Goal: Task Accomplishment & Management: Manage account settings

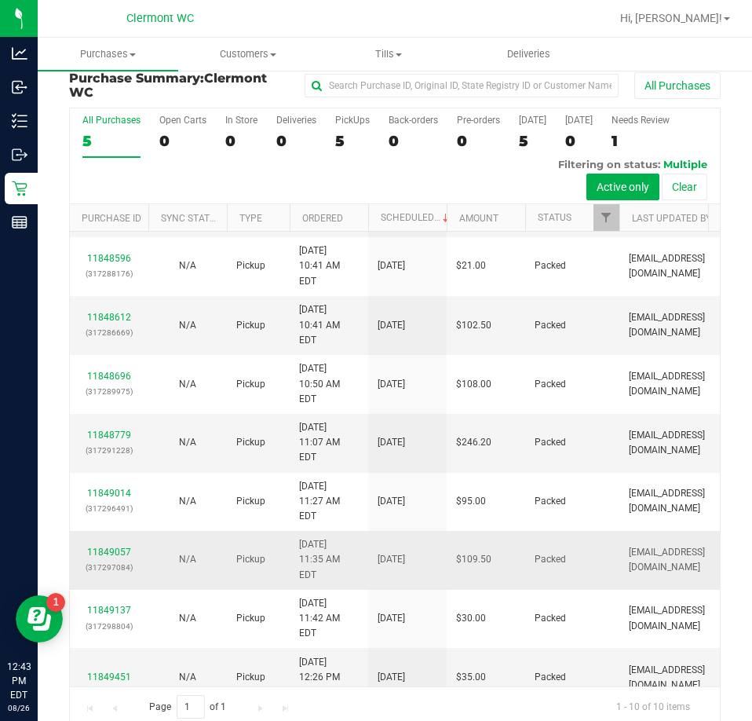
scroll to position [35, 0]
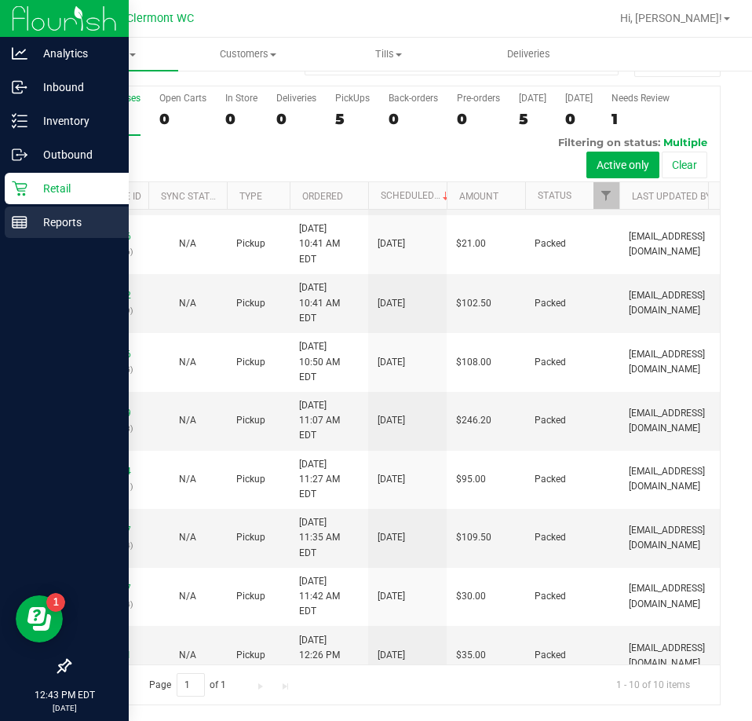
click at [24, 217] on rect at bounding box center [20, 222] width 14 height 11
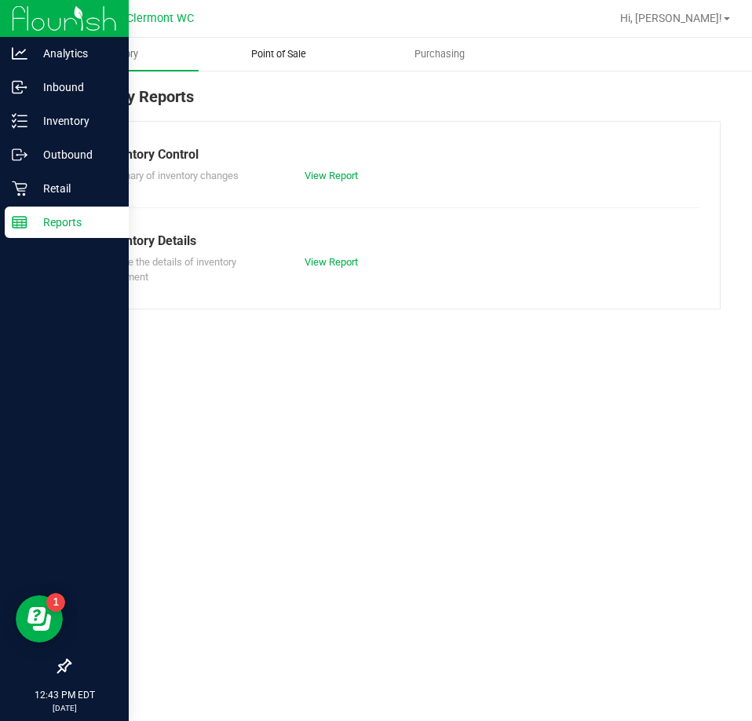
click at [264, 52] on span "Point of Sale" at bounding box center [278, 54] width 97 height 14
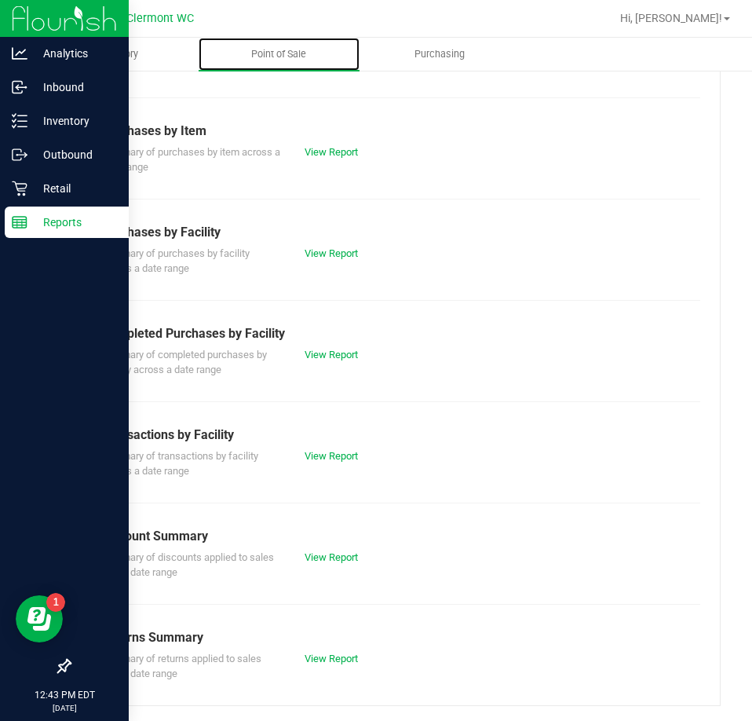
scroll to position [212, 0]
click at [328, 350] on link "View Report" at bounding box center [331, 354] width 53 height 12
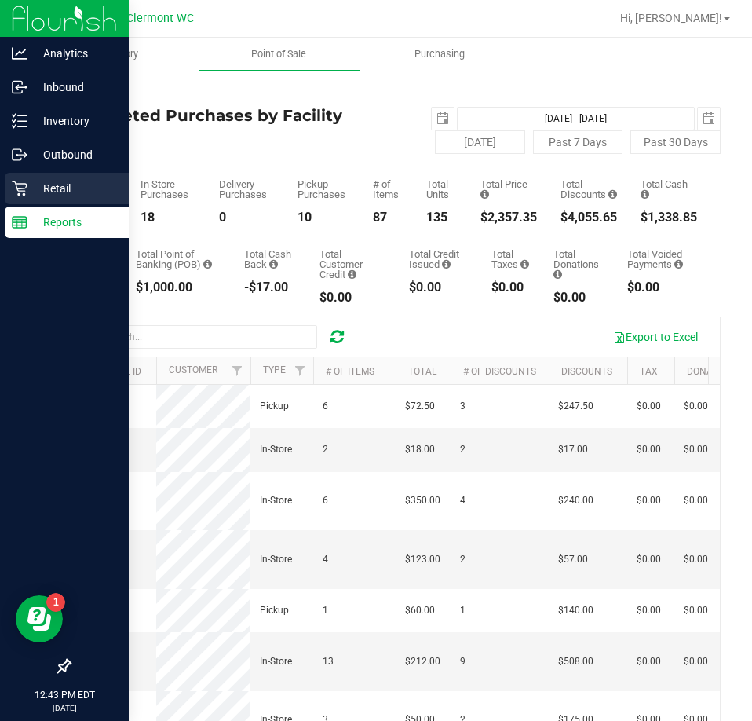
click at [23, 190] on icon at bounding box center [20, 189] width 16 height 16
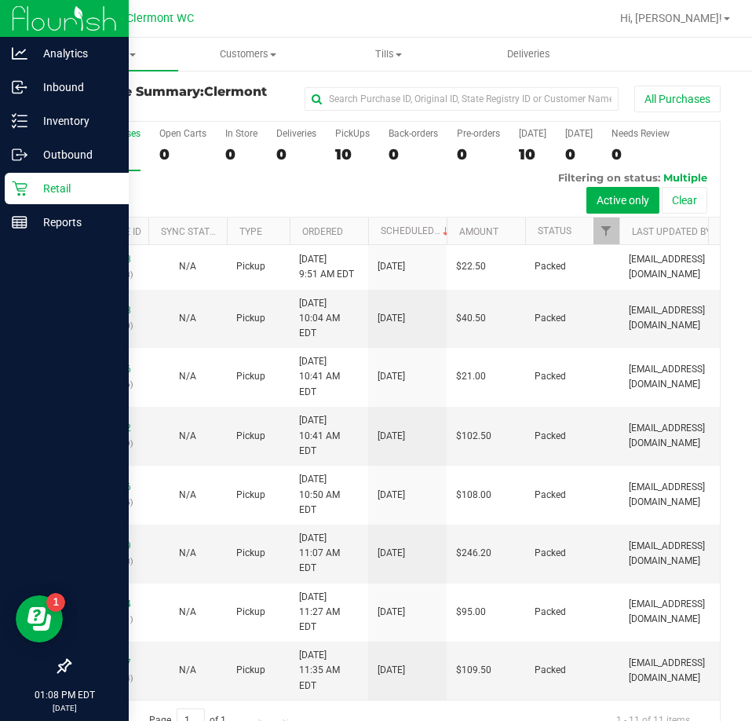
scroll to position [141, 0]
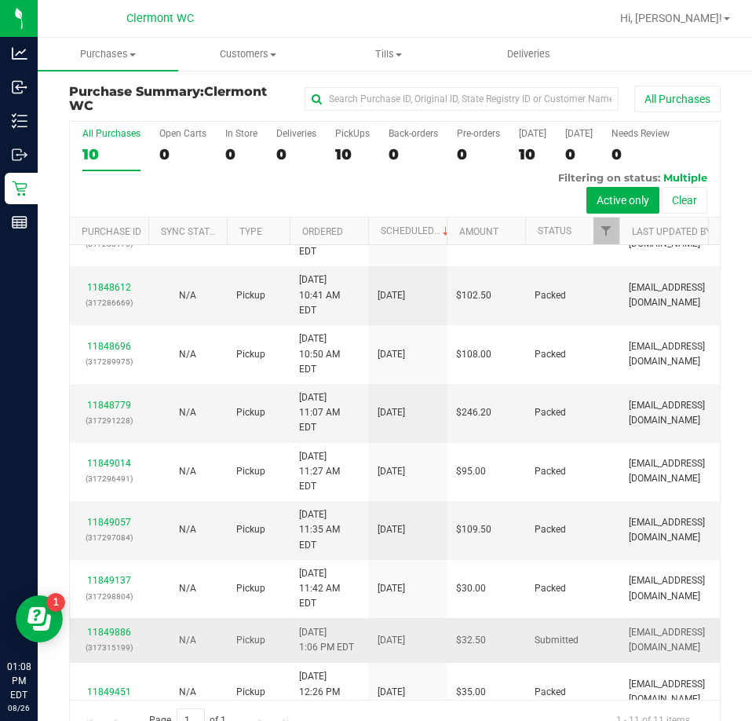
click at [358, 618] on td "[DATE] 1:06 PM EDT" at bounding box center [329, 640] width 79 height 44
click at [102, 627] on link "11849886" at bounding box center [109, 632] width 44 height 11
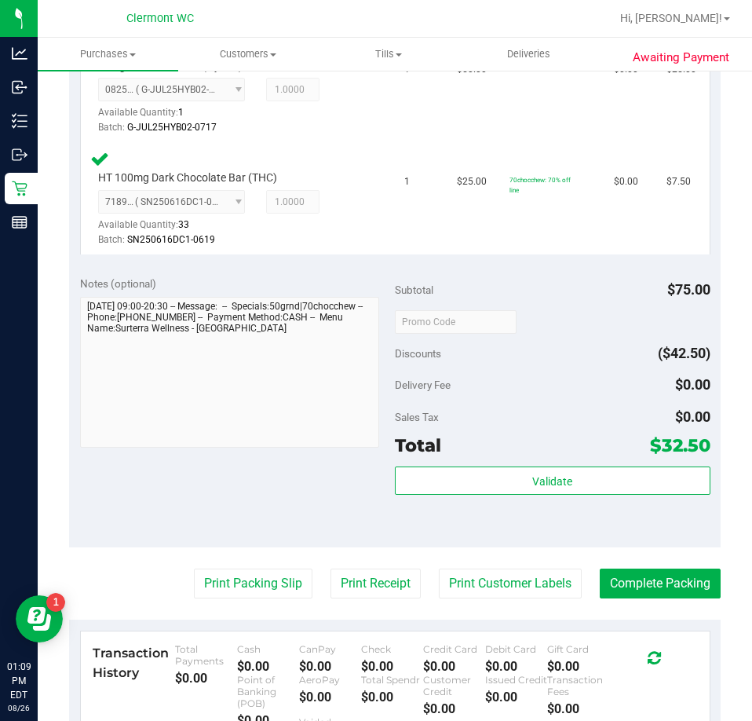
scroll to position [478, 0]
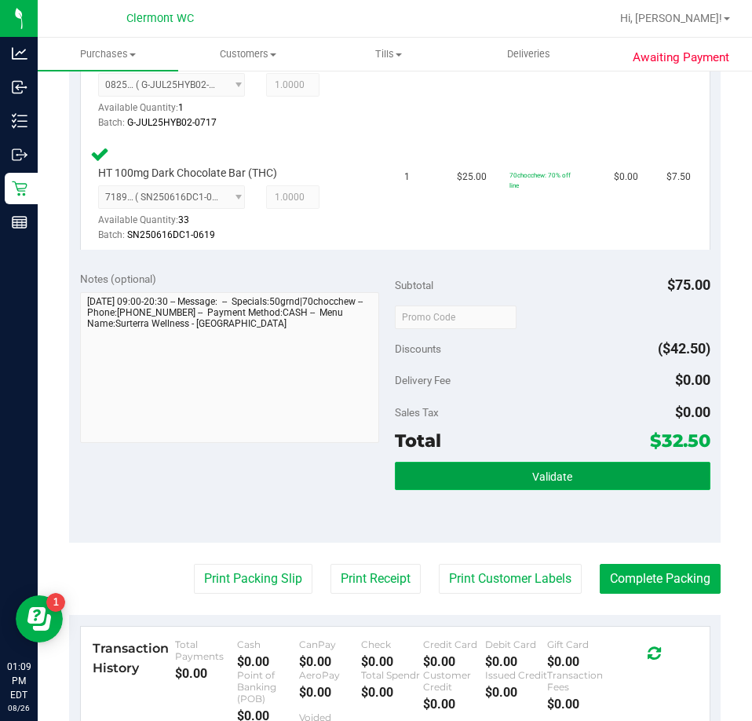
click at [532, 480] on span "Validate" at bounding box center [552, 476] width 40 height 13
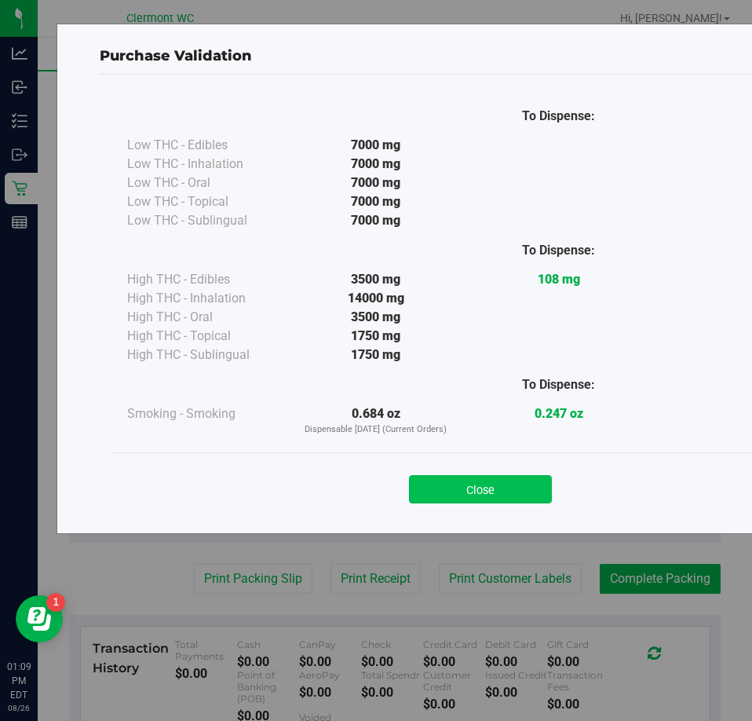
click at [494, 489] on button "Close" at bounding box center [480, 489] width 143 height 28
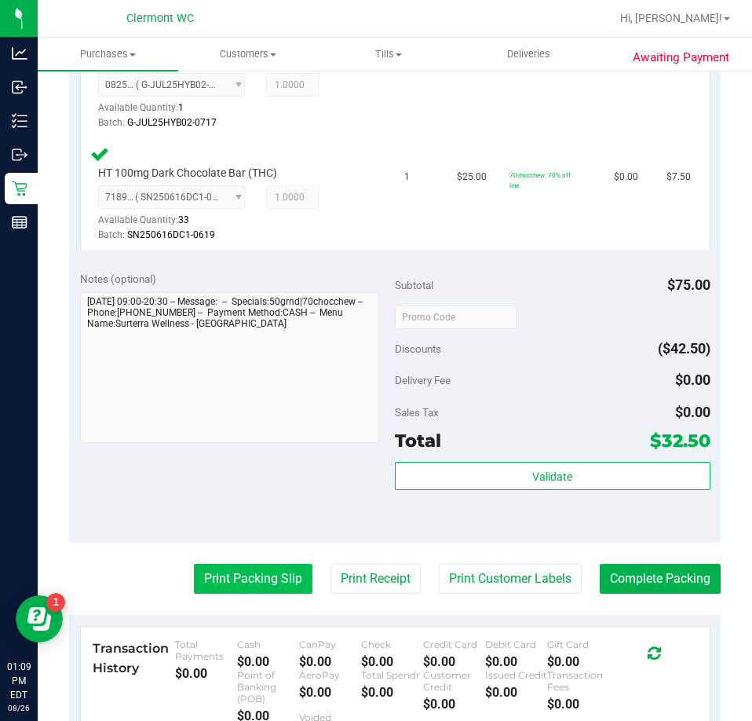
click at [233, 582] on button "Print Packing Slip" at bounding box center [253, 579] width 119 height 30
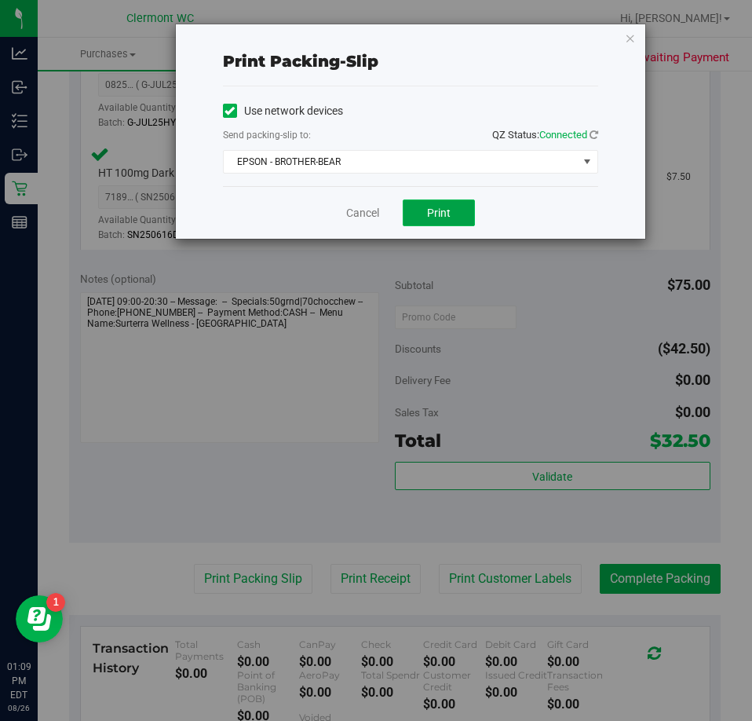
click at [440, 217] on span "Print" at bounding box center [439, 213] width 24 height 13
click at [348, 206] on link "Cancel" at bounding box center [362, 213] width 33 height 16
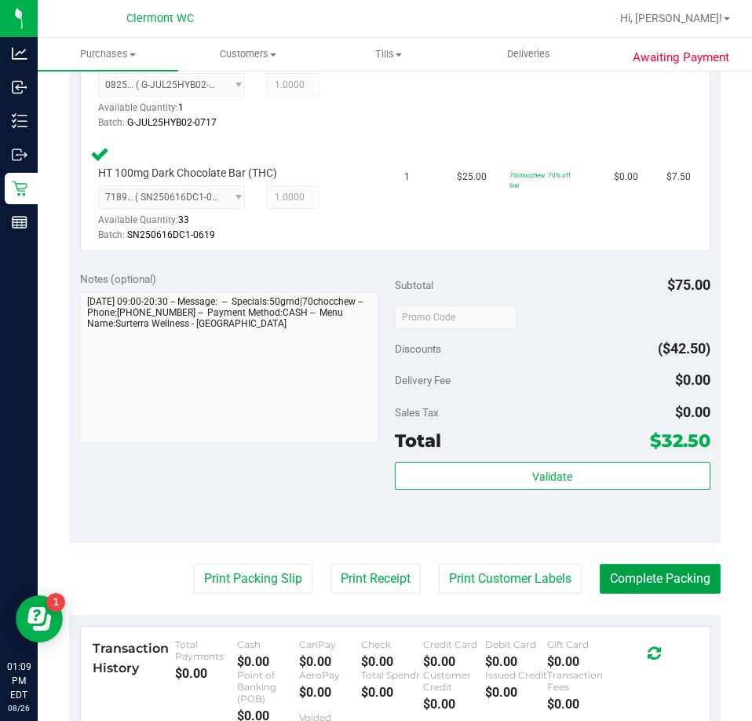
click at [663, 572] on button "Complete Packing" at bounding box center [660, 579] width 121 height 30
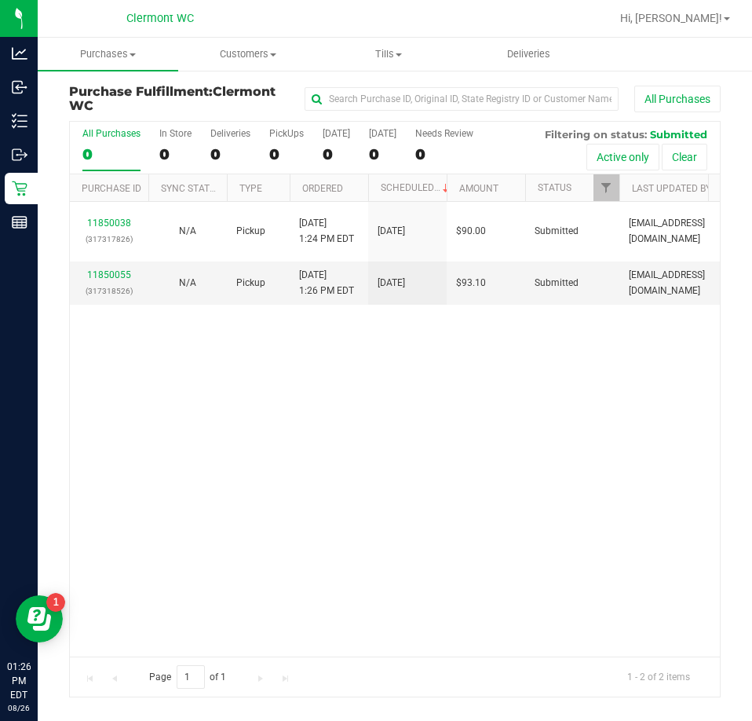
click at [370, 488] on div "11850038 (317317826) N/A Pickup [DATE] 1:24 PM EDT 8/26/2025 $90.00 Submitted […" at bounding box center [395, 429] width 650 height 454
click at [111, 276] on link "11850055" at bounding box center [109, 274] width 44 height 11
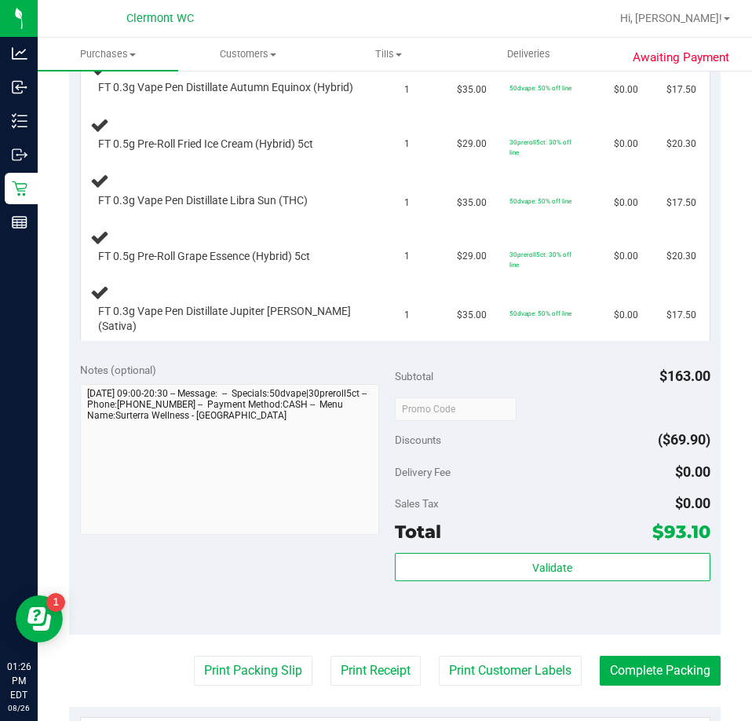
scroll to position [539, 0]
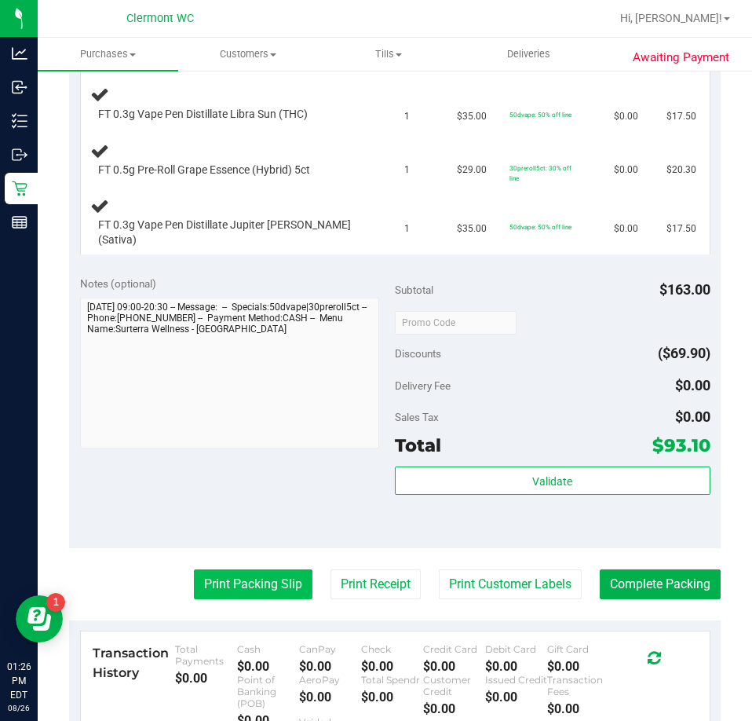
click at [264, 597] on button "Print Packing Slip" at bounding box center [253, 584] width 119 height 30
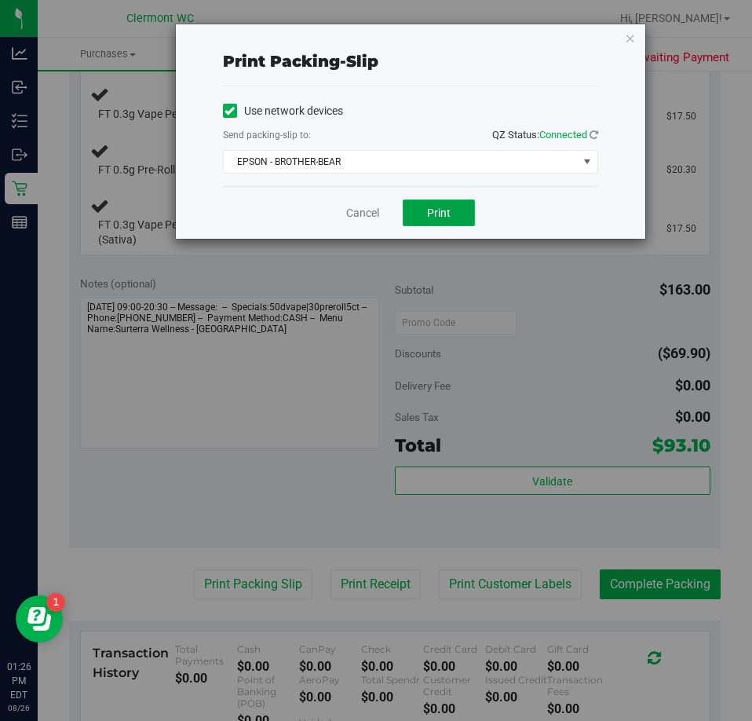
click at [469, 214] on button "Print" at bounding box center [439, 212] width 72 height 27
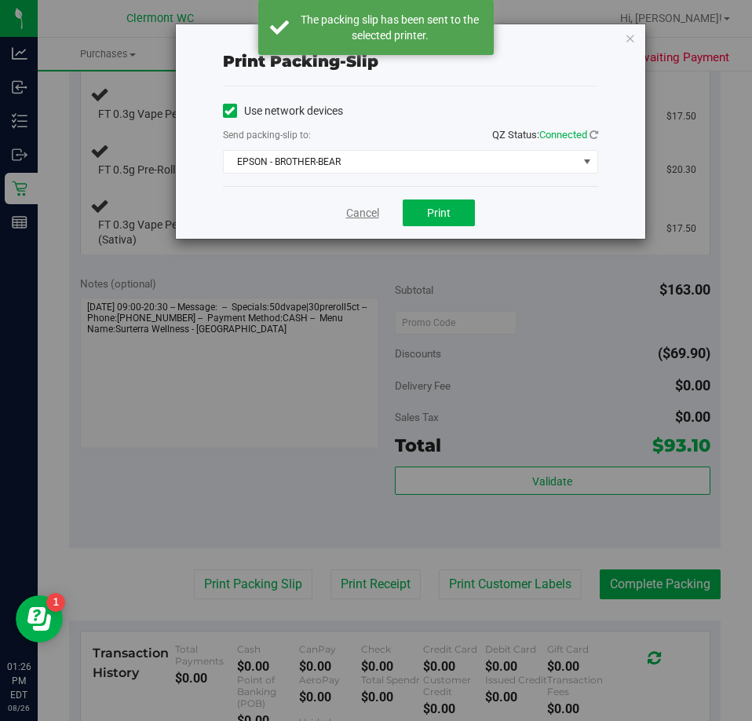
click at [362, 216] on link "Cancel" at bounding box center [362, 213] width 33 height 16
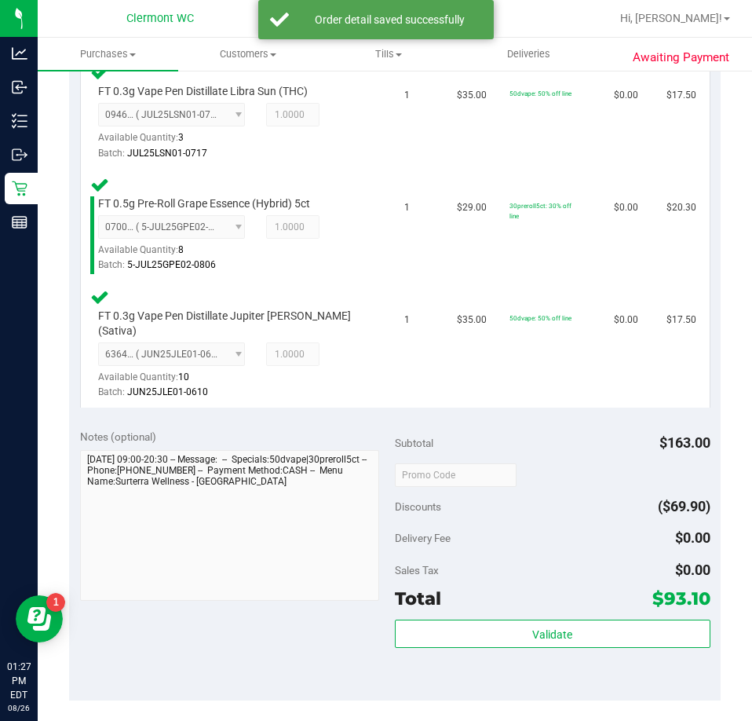
scroll to position [719, 0]
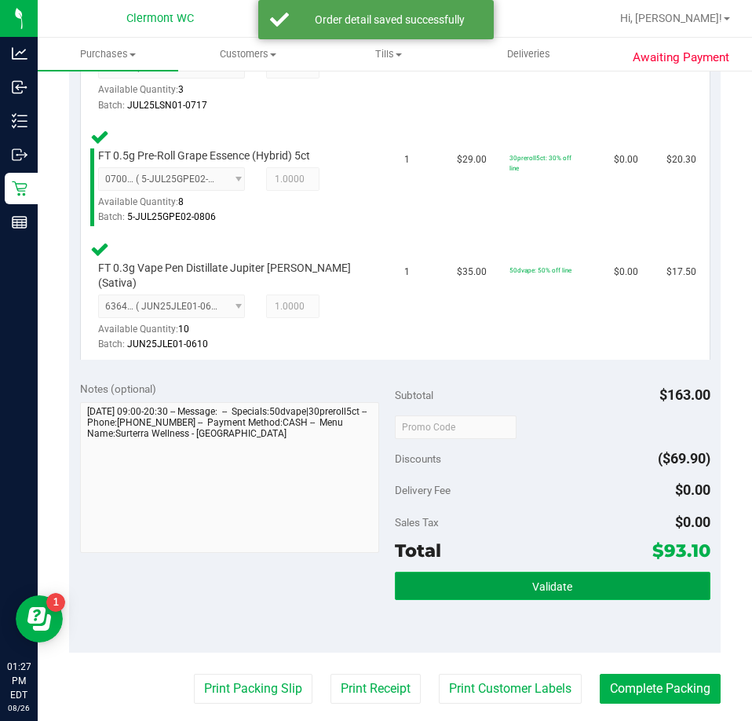
click at [532, 580] on span "Validate" at bounding box center [552, 586] width 40 height 13
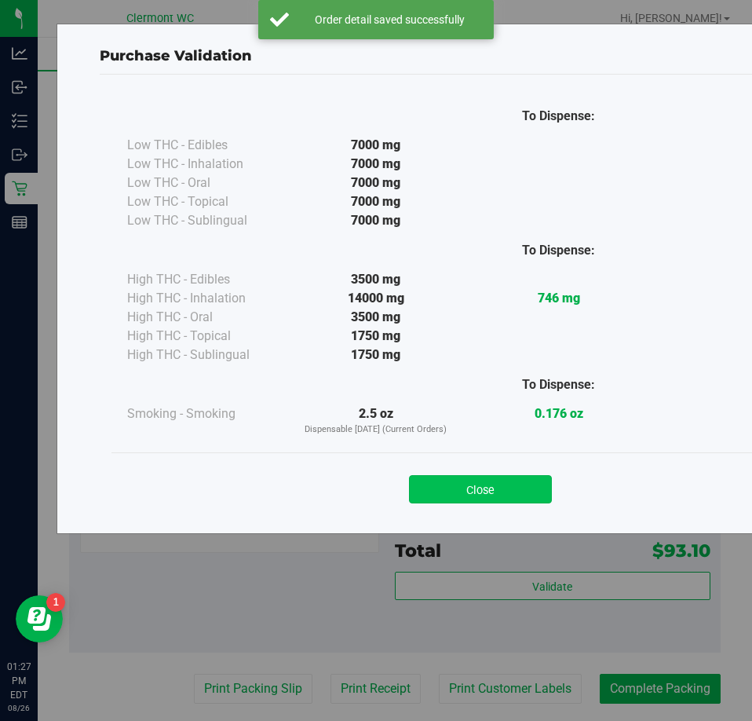
click at [500, 500] on button "Close" at bounding box center [480, 489] width 143 height 28
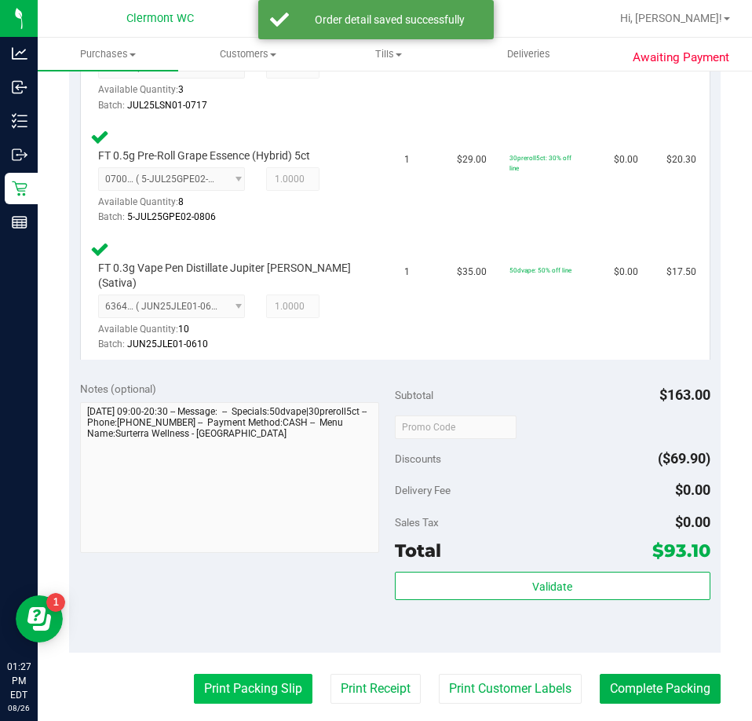
click at [250, 695] on button "Print Packing Slip" at bounding box center [253, 689] width 119 height 30
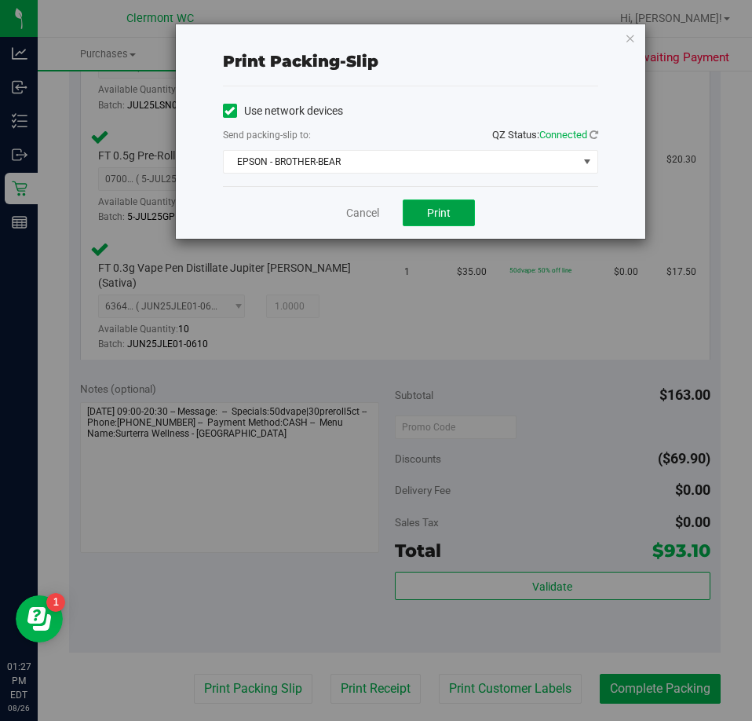
click at [432, 220] on button "Print" at bounding box center [439, 212] width 72 height 27
click at [369, 192] on div "Cancel Print" at bounding box center [410, 212] width 375 height 53
click at [653, 674] on div "Print packing-slip Use network devices Send packing-slip to: QZ Status: Connect…" at bounding box center [382, 360] width 764 height 721
click at [351, 213] on link "Cancel" at bounding box center [362, 213] width 33 height 16
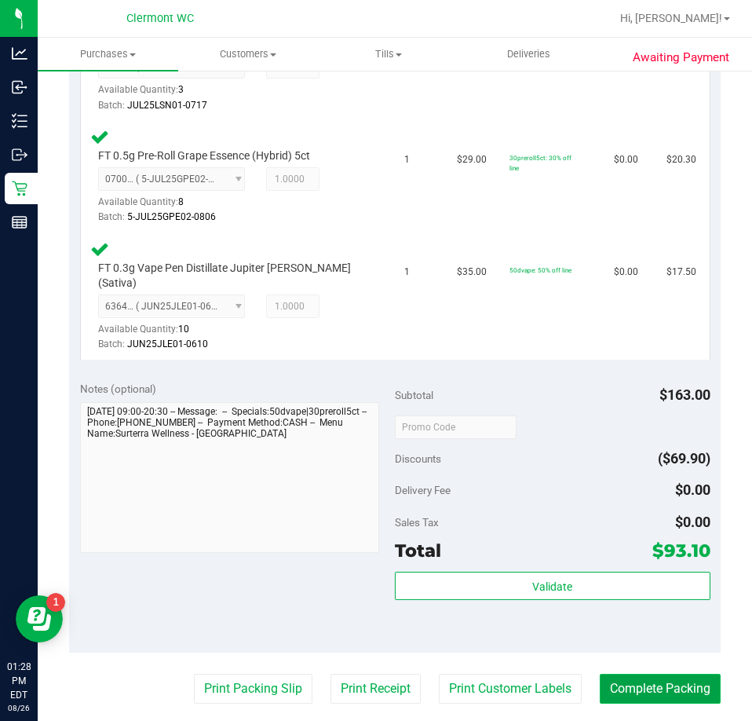
click at [653, 703] on button "Complete Packing" at bounding box center [660, 689] width 121 height 30
click at [671, 695] on button "Complete Packing" at bounding box center [654, 689] width 134 height 30
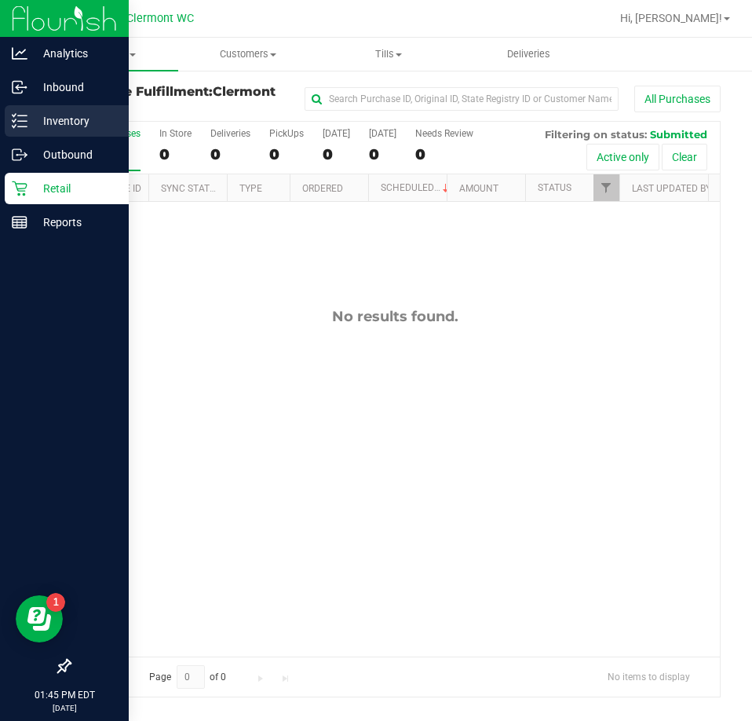
click at [16, 128] on icon at bounding box center [20, 121] width 16 height 16
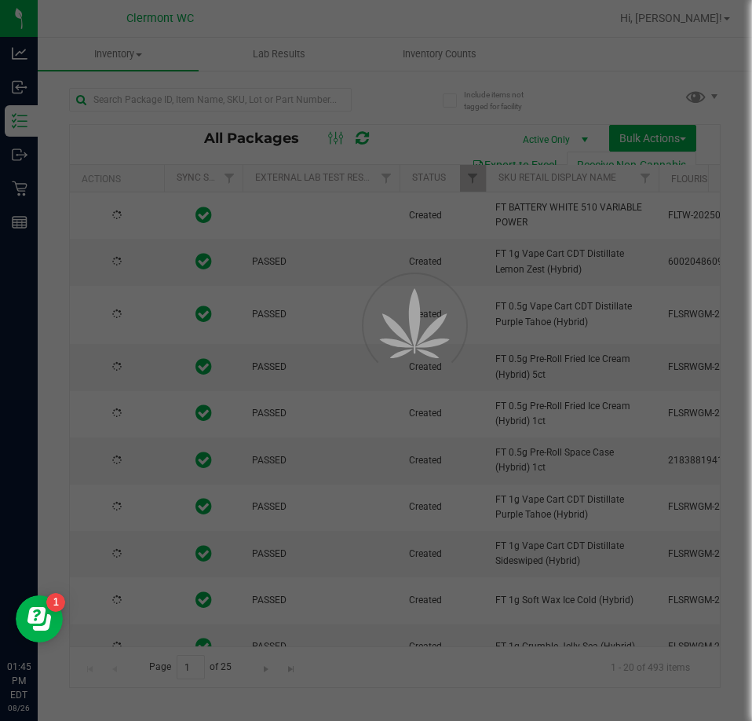
type input "[DATE]"
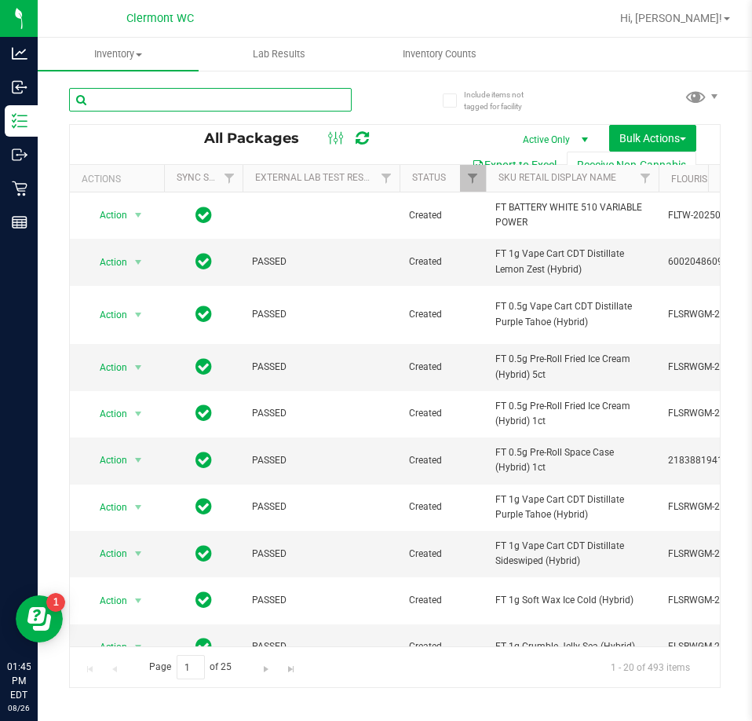
click at [216, 94] on input "text" at bounding box center [210, 100] width 283 height 24
type input "ACG"
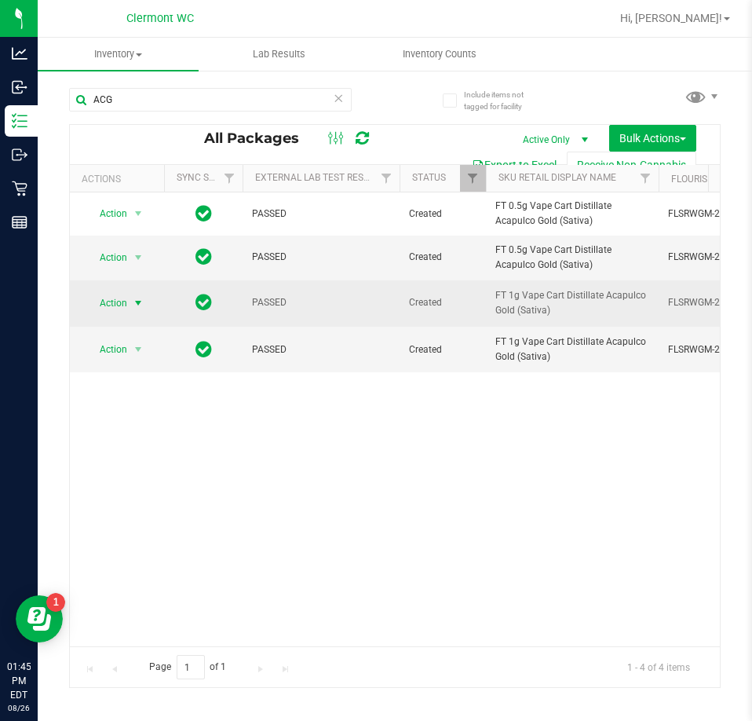
click at [118, 302] on span "Action" at bounding box center [107, 303] width 42 height 22
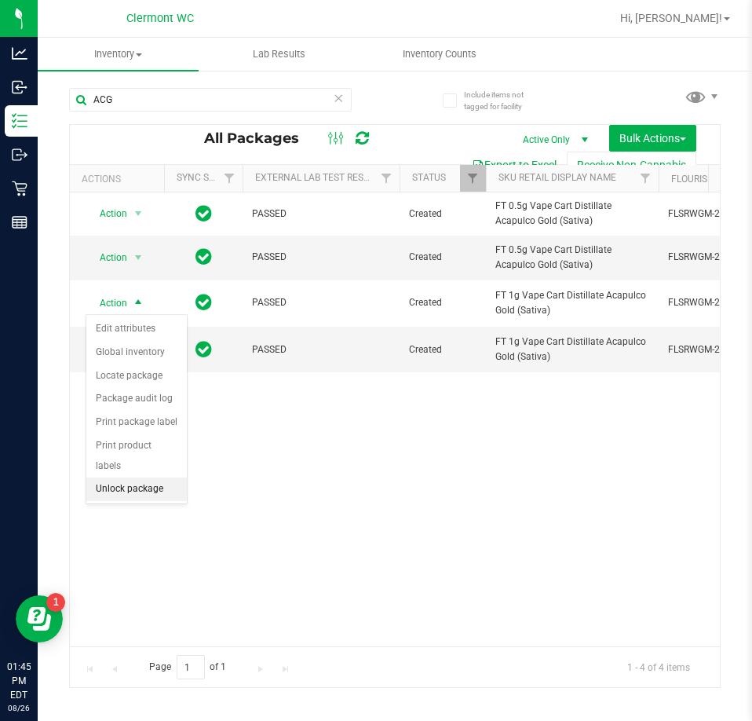
click at [141, 478] on li "Unlock package" at bounding box center [136, 490] width 101 height 24
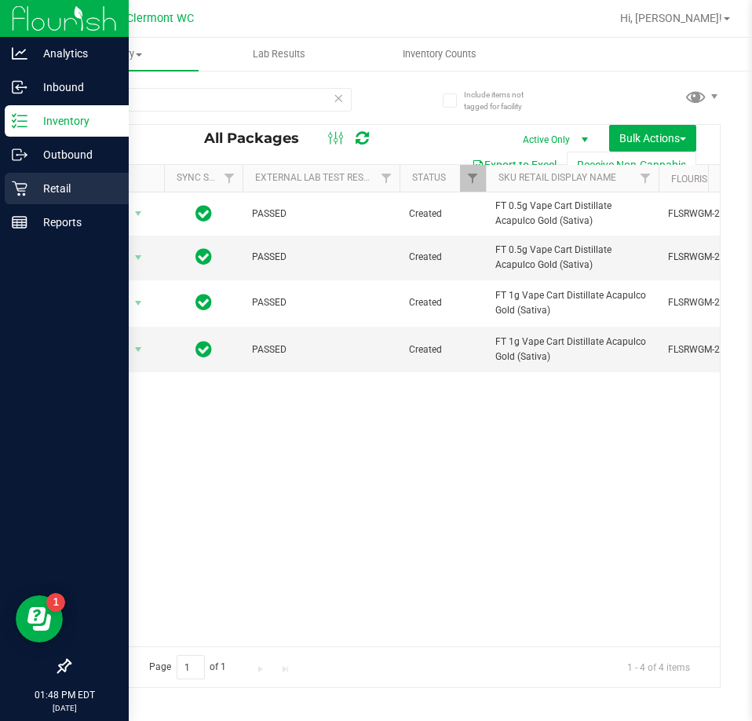
click at [28, 188] on p "Retail" at bounding box center [74, 188] width 94 height 19
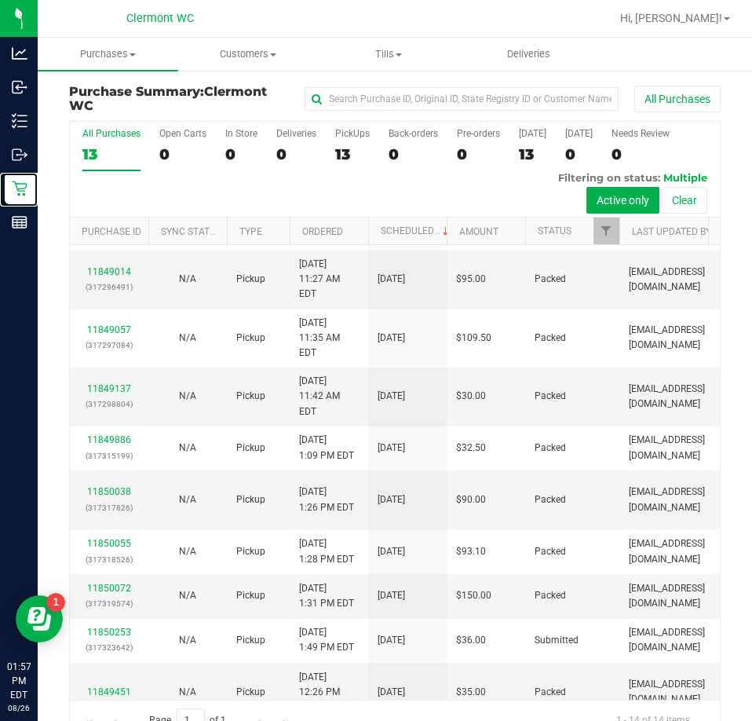
scroll to position [287, 0]
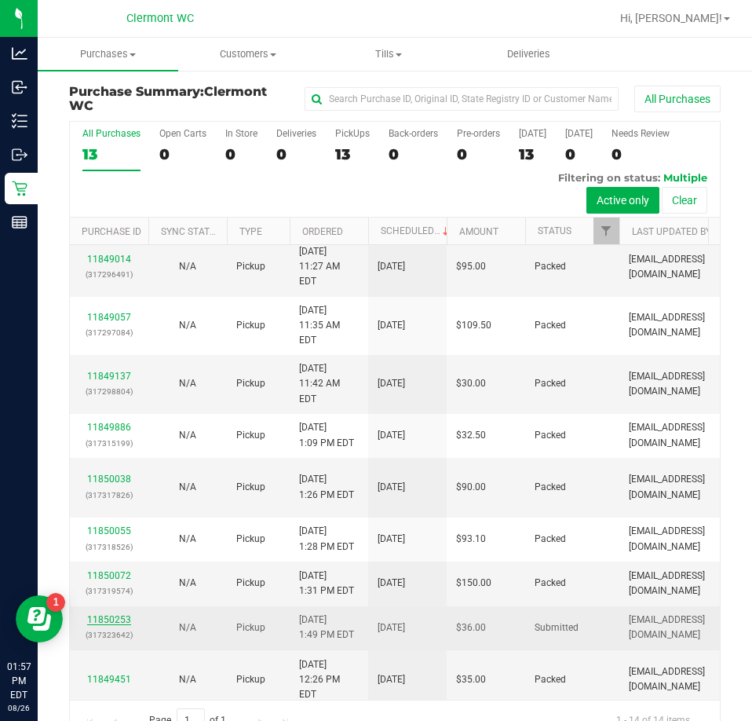
click at [123, 614] on link "11850253" at bounding box center [109, 619] width 44 height 11
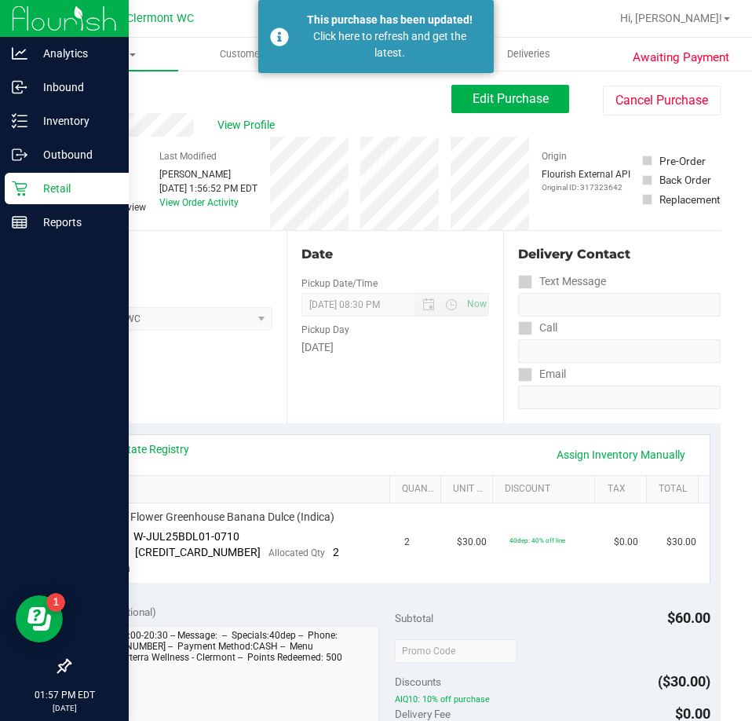
click at [5, 197] on div "Retail" at bounding box center [67, 188] width 124 height 31
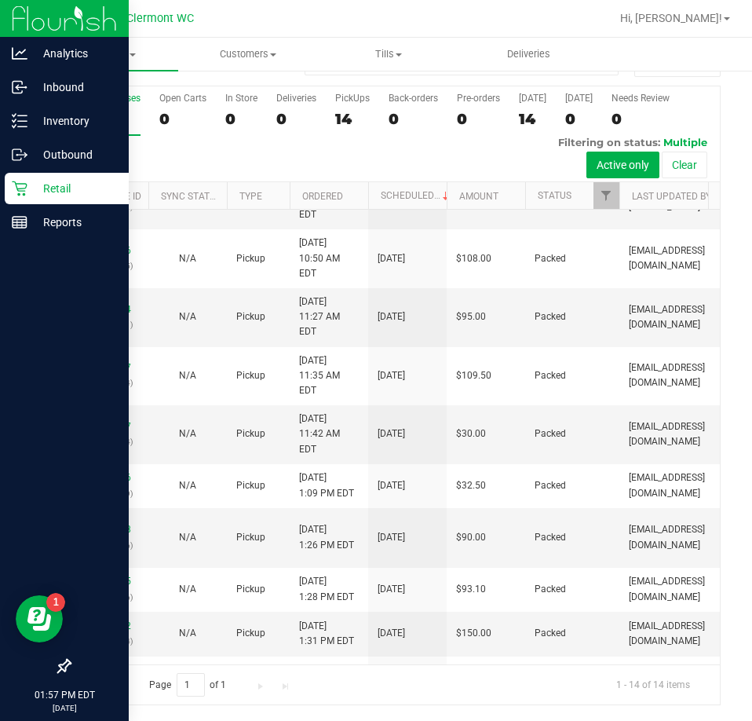
scroll to position [287, 0]
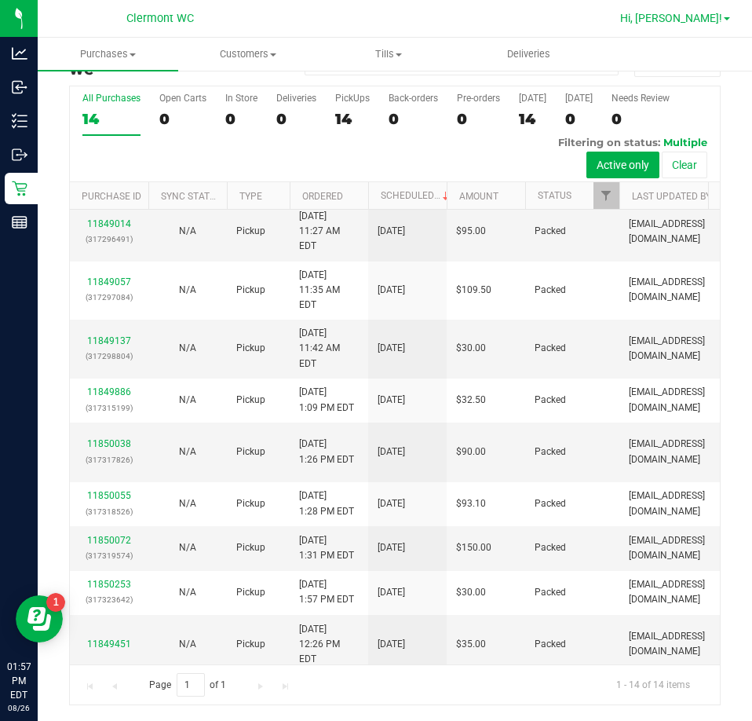
click at [697, 18] on span "Hi, [PERSON_NAME]!" at bounding box center [671, 18] width 102 height 13
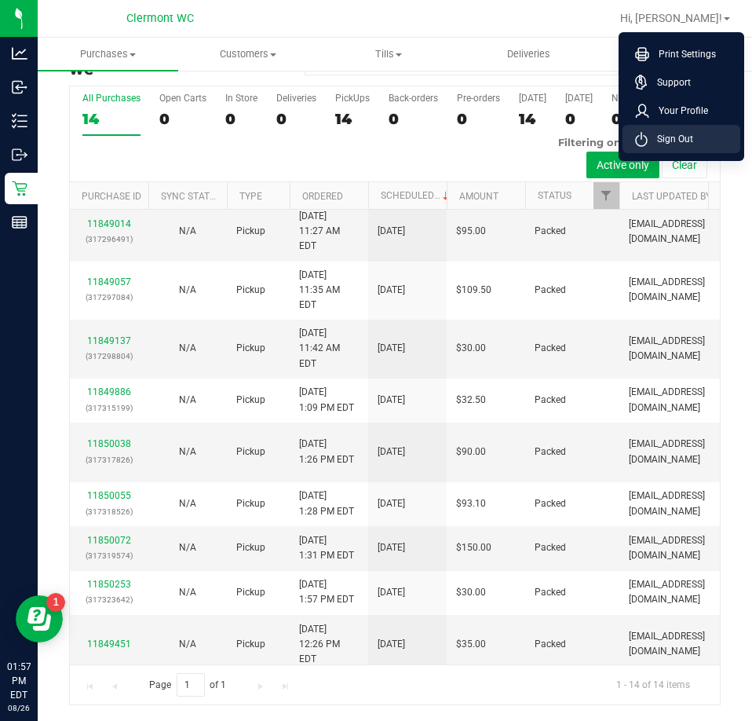
click at [706, 145] on li "Sign Out" at bounding box center [682, 139] width 118 height 28
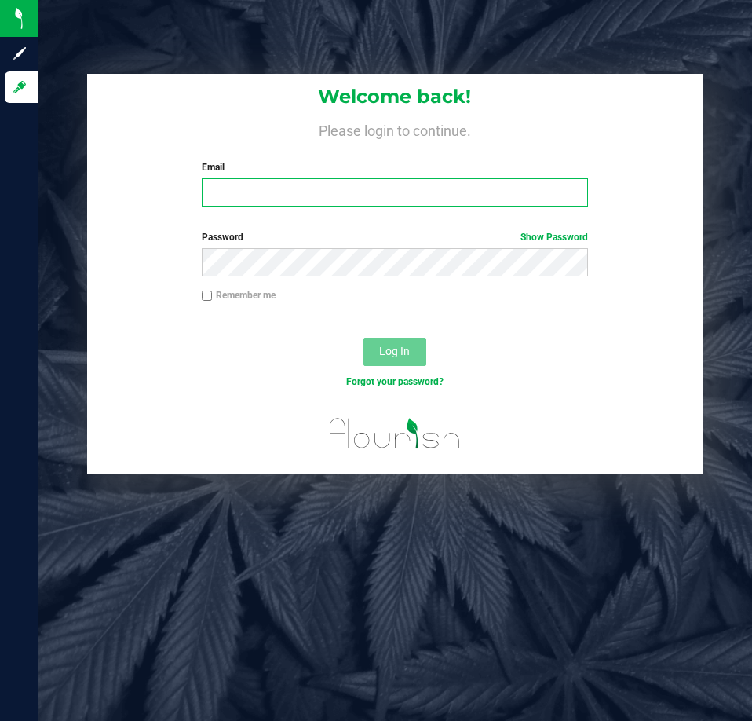
click at [399, 187] on input "Email" at bounding box center [395, 192] width 386 height 28
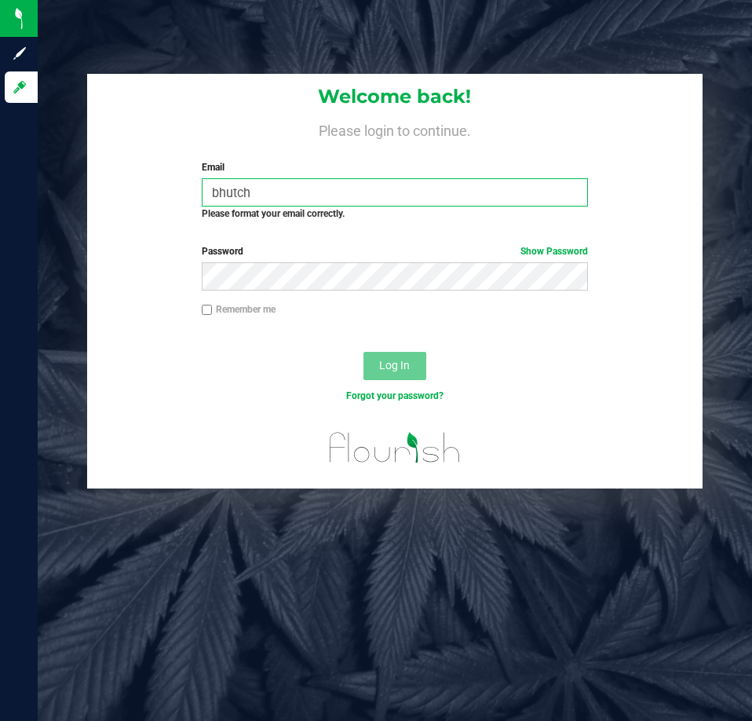
click at [363, 188] on input "bhutch" at bounding box center [395, 192] width 386 height 28
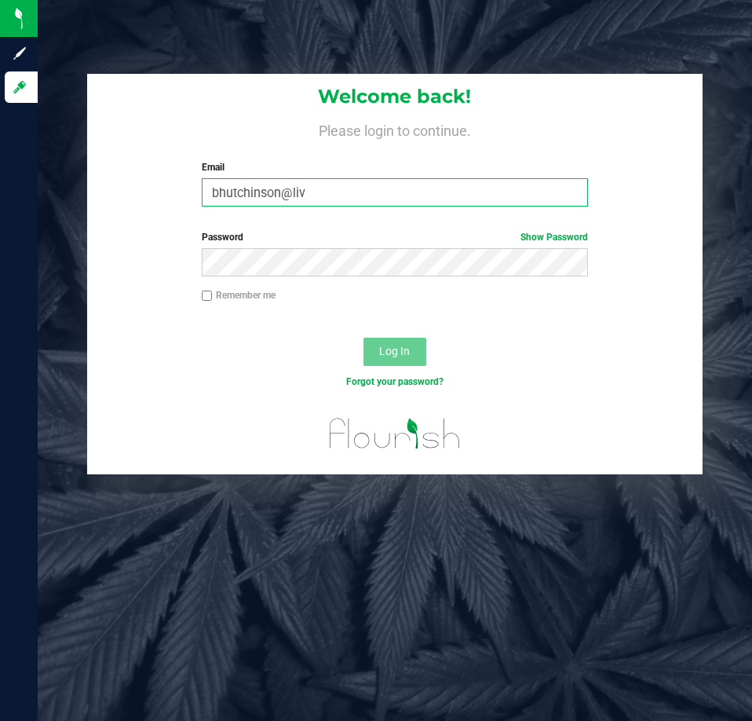
type input "bhutchinson@liv"
